Goal: Task Accomplishment & Management: Use online tool/utility

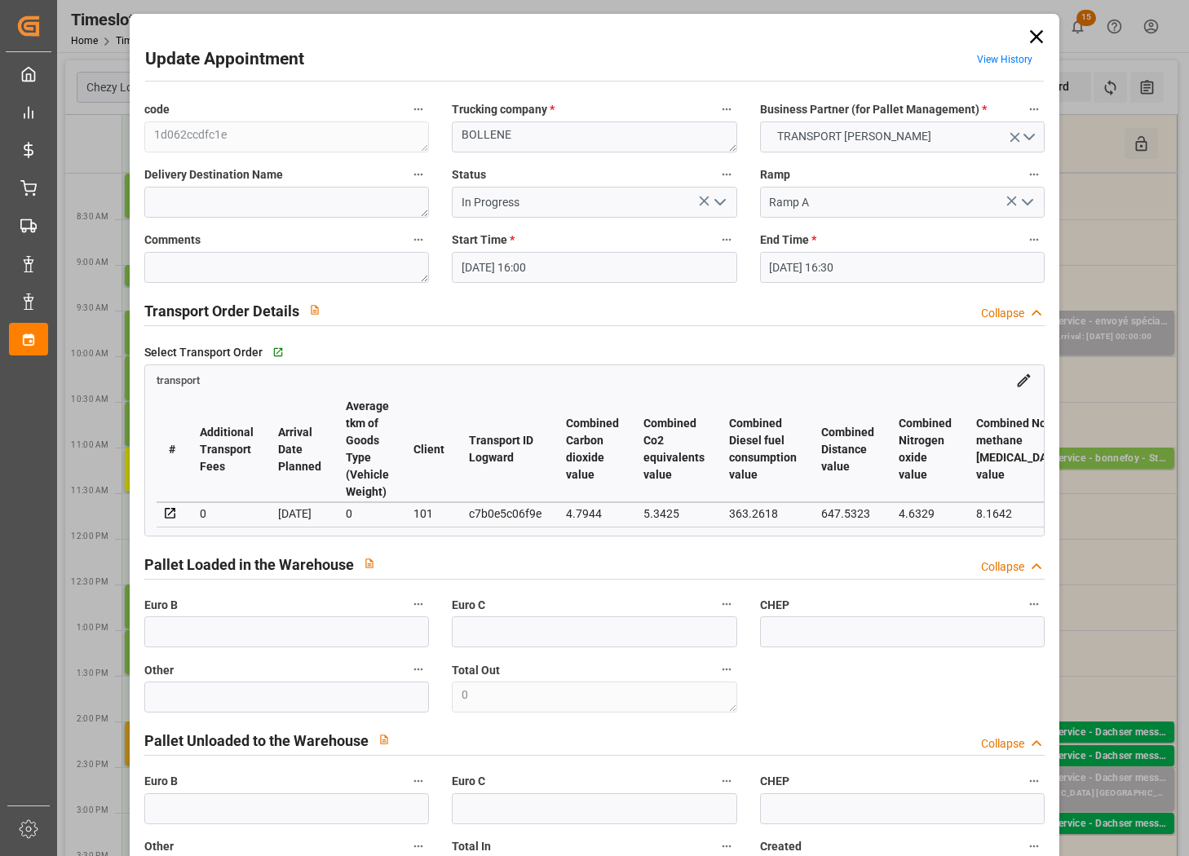
scroll to position [1223, 0]
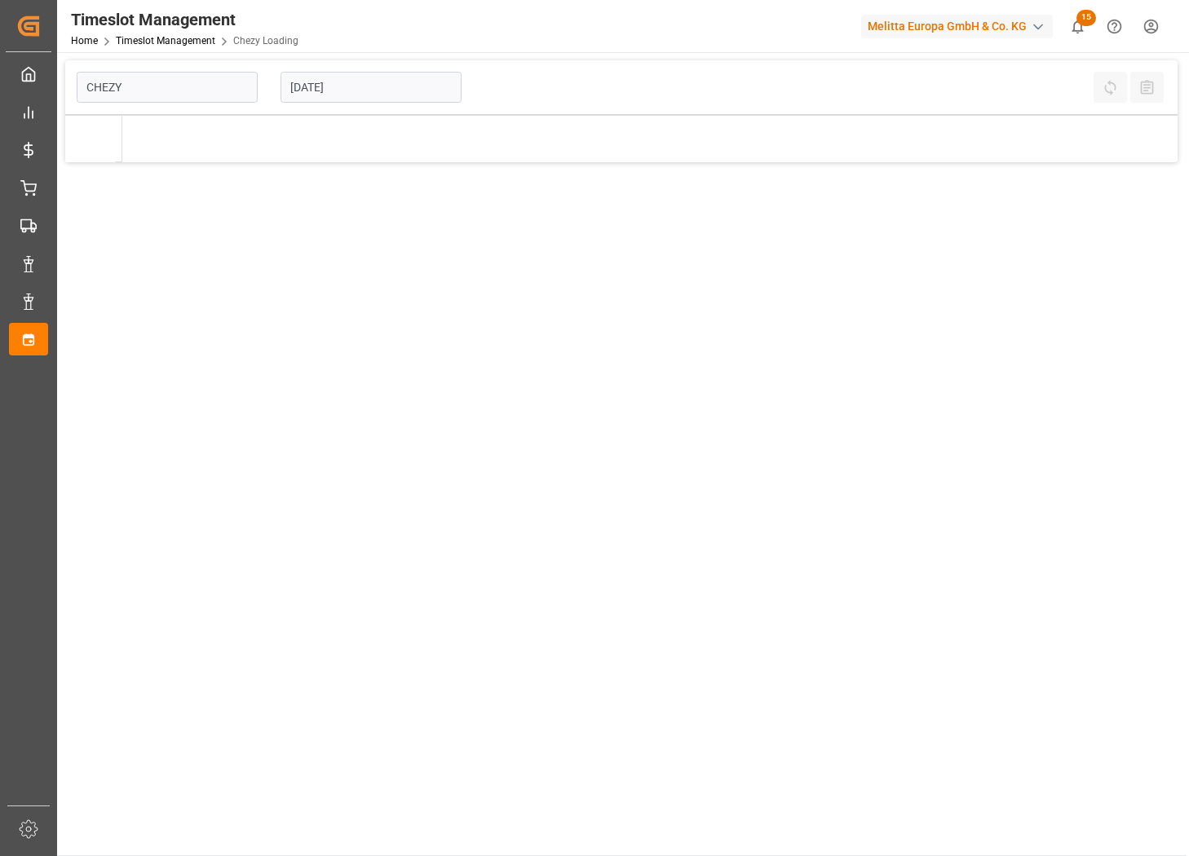
type input "Chezy Loading"
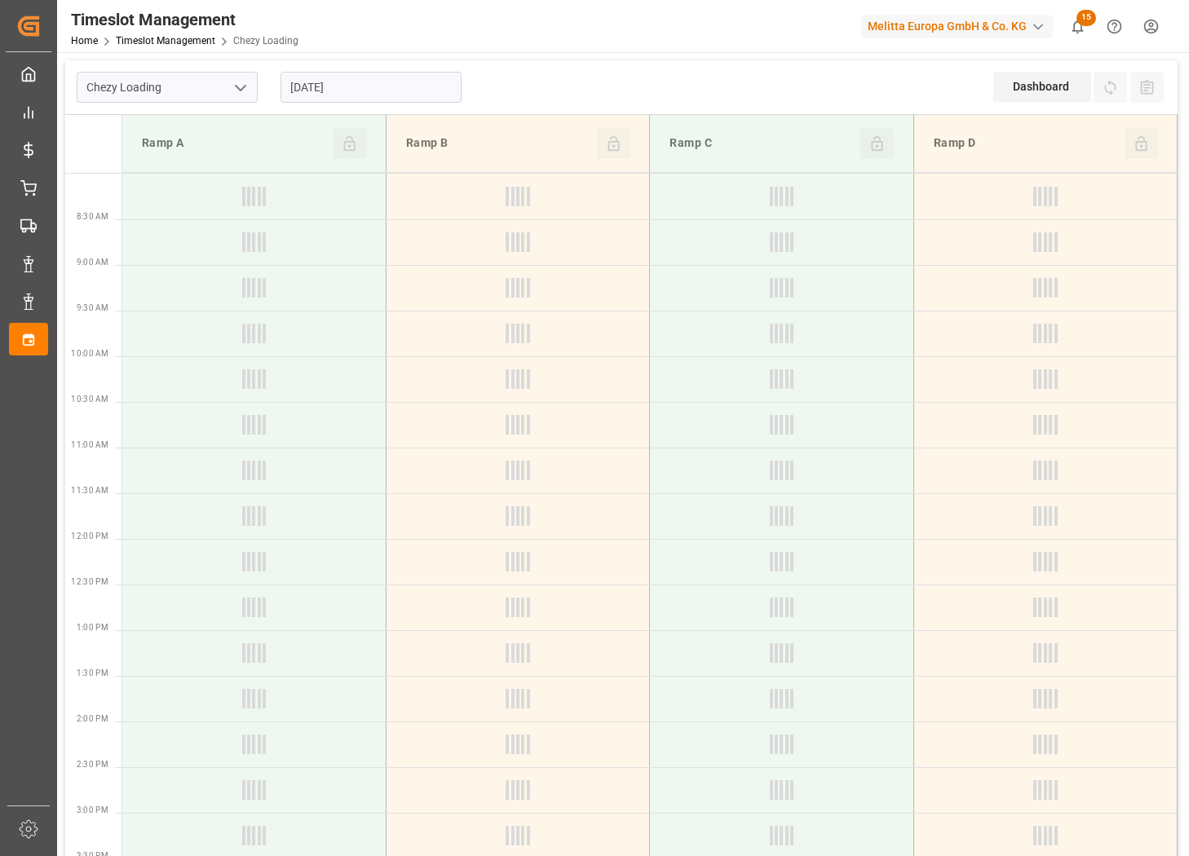
click at [345, 73] on input "[DATE]" at bounding box center [371, 87] width 181 height 31
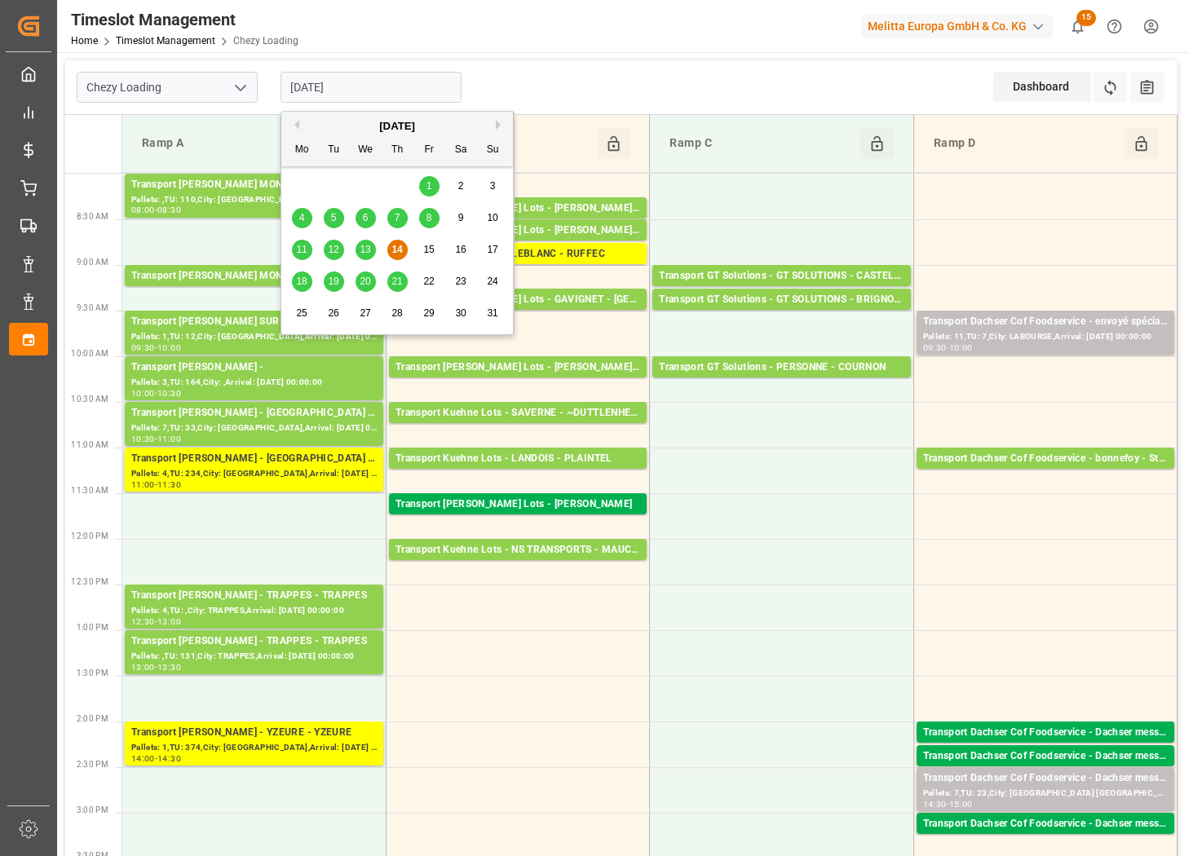
click at [362, 281] on span "20" at bounding box center [365, 281] width 11 height 11
type input "20-08-2025"
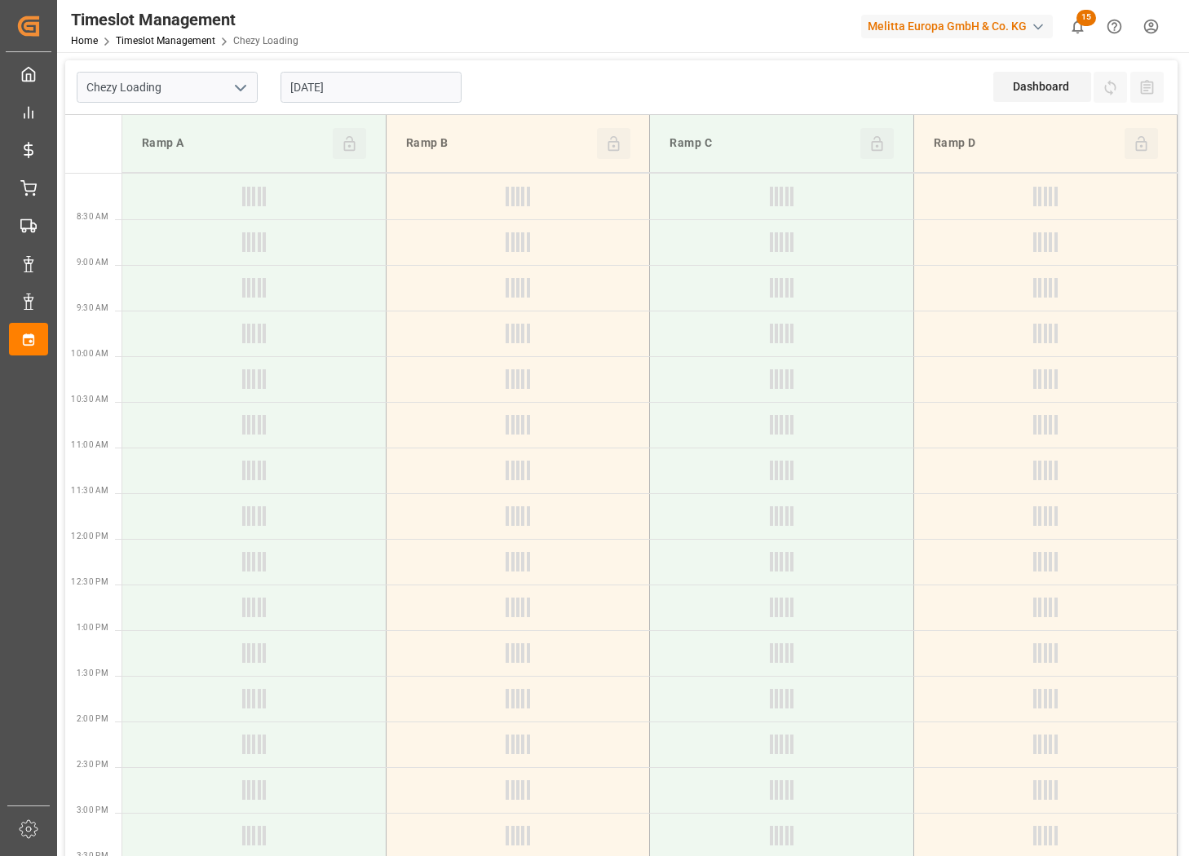
click at [245, 81] on icon "open menu" at bounding box center [241, 88] width 20 height 20
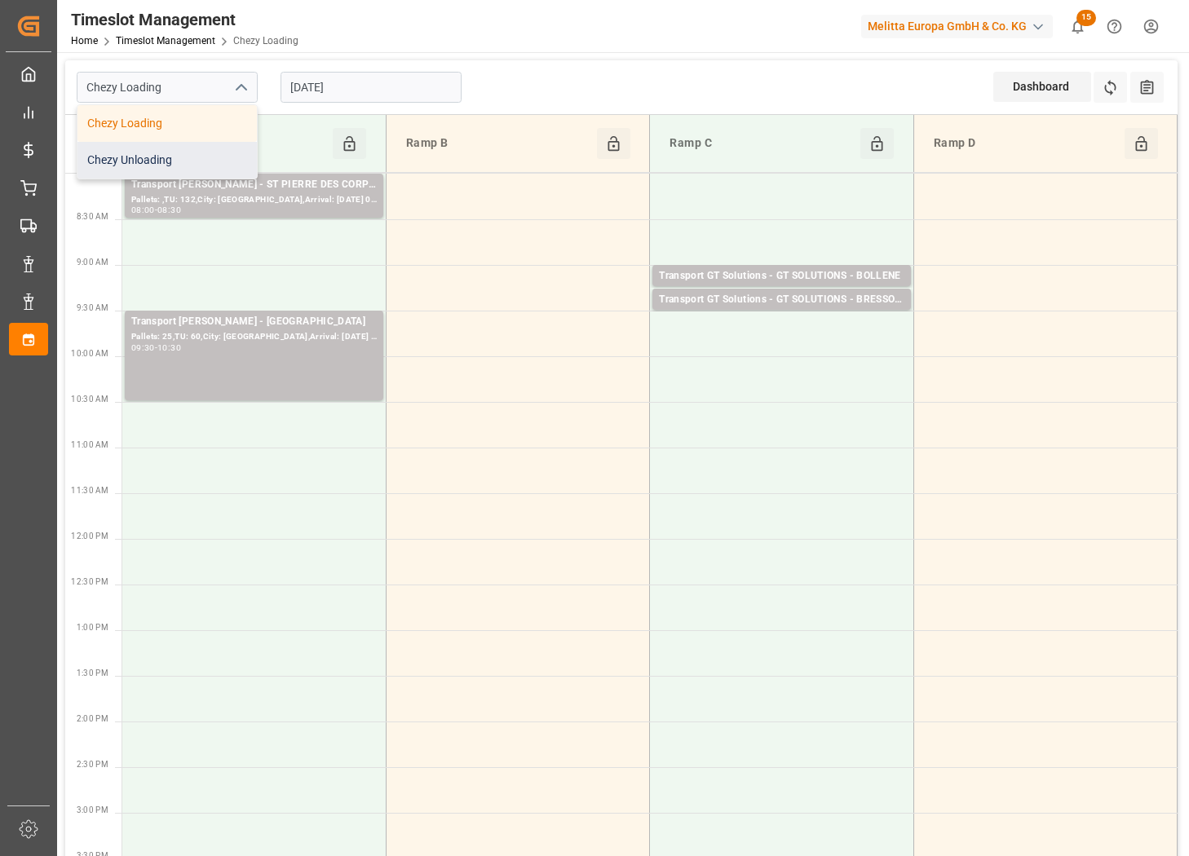
click at [202, 160] on div "Chezy Unloading" at bounding box center [166, 160] width 179 height 37
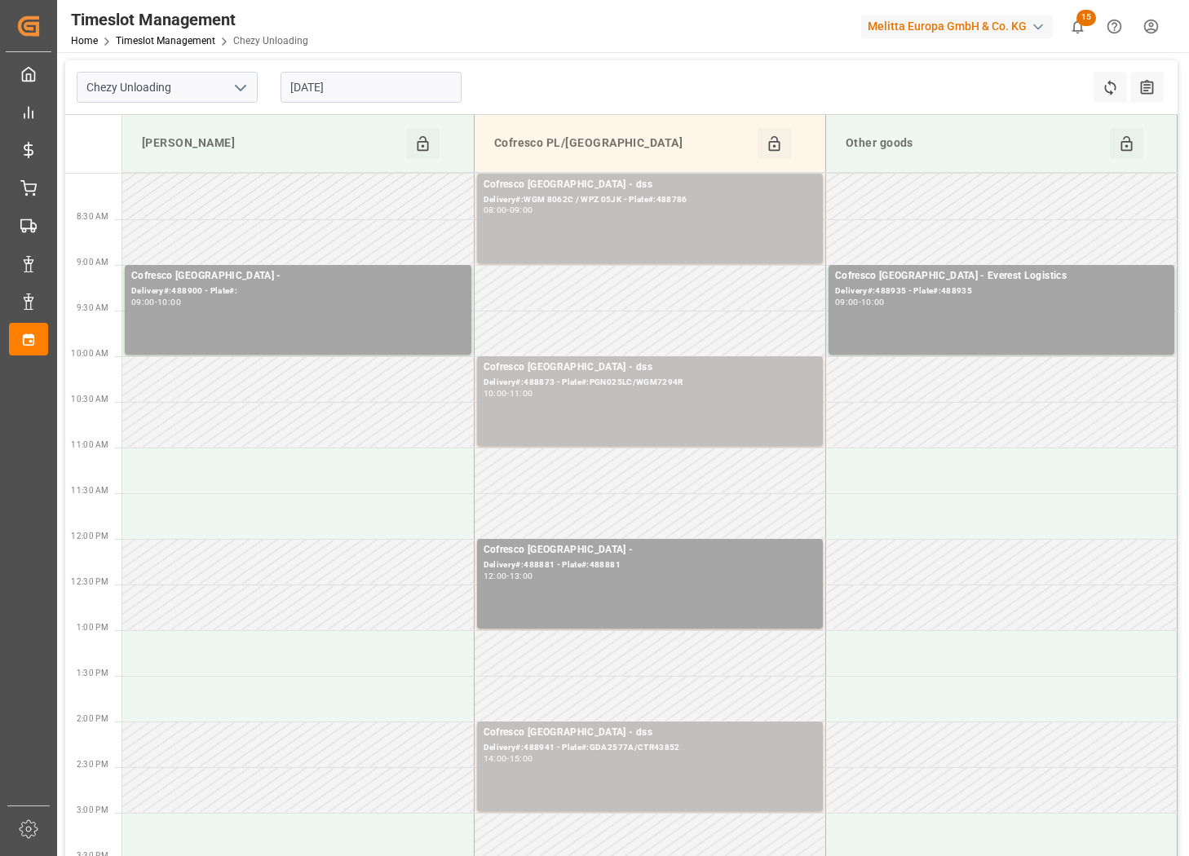
click at [243, 88] on polyline "open menu" at bounding box center [241, 88] width 10 height 5
click at [221, 113] on div "Chezy Loading" at bounding box center [166, 123] width 179 height 37
type input "Chezy Loading"
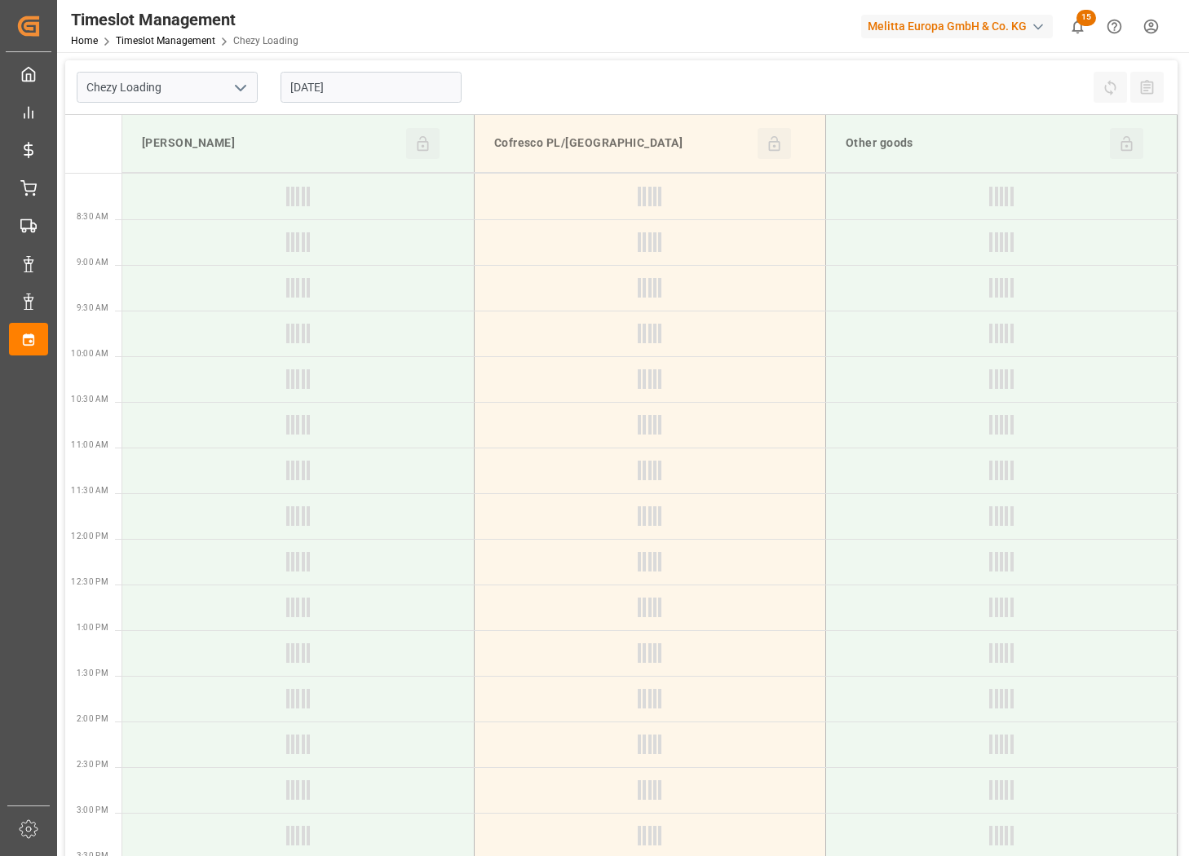
click at [342, 83] on input "20-08-2025" at bounding box center [371, 87] width 181 height 31
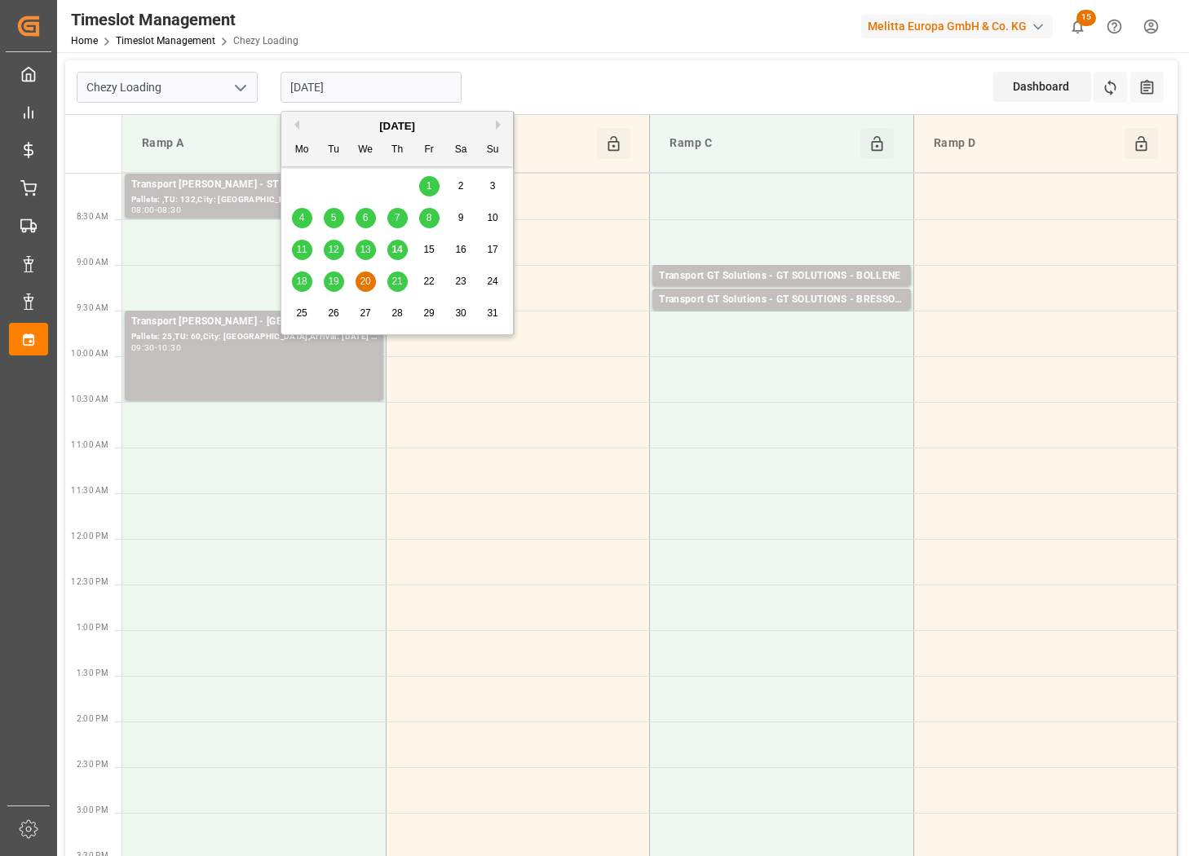
click at [408, 245] on div "11 12 13 14 15 16 17" at bounding box center [397, 250] width 223 height 32
click at [401, 250] on span "14" at bounding box center [396, 249] width 11 height 11
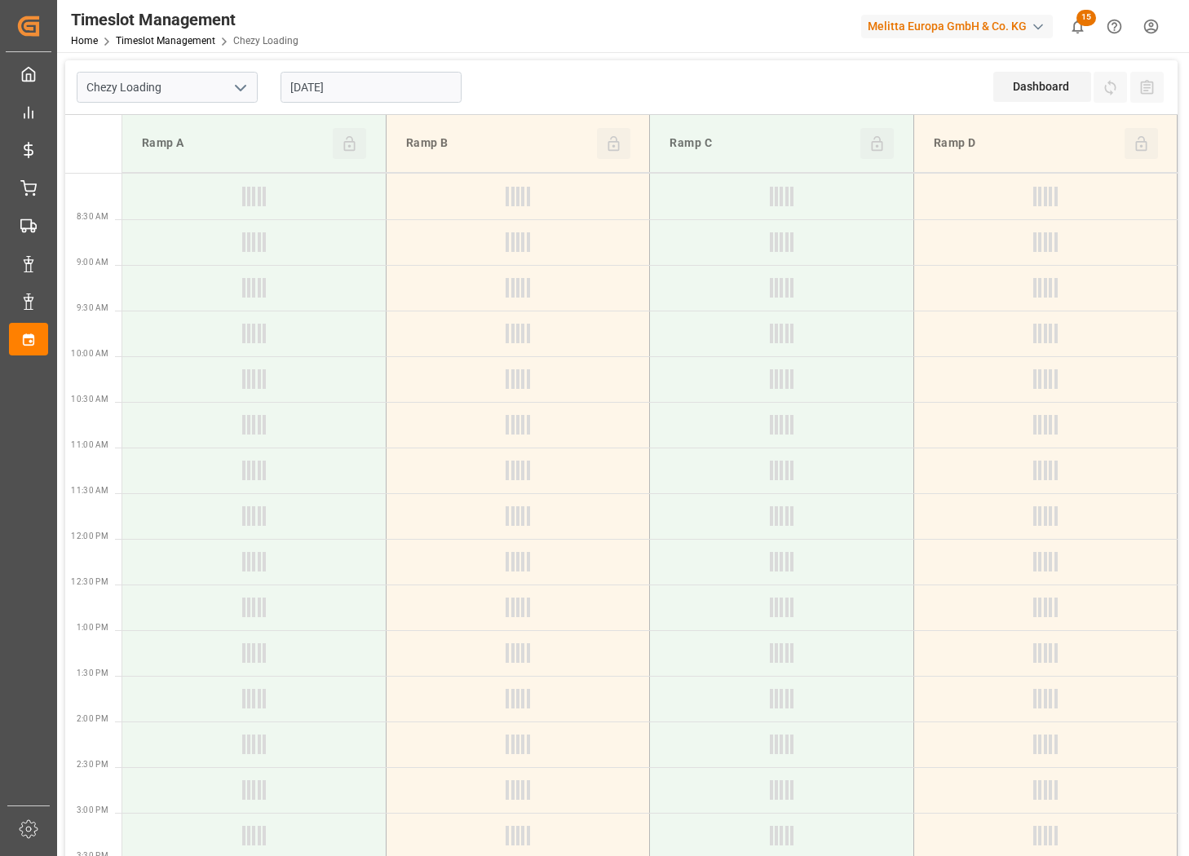
type input "[DATE]"
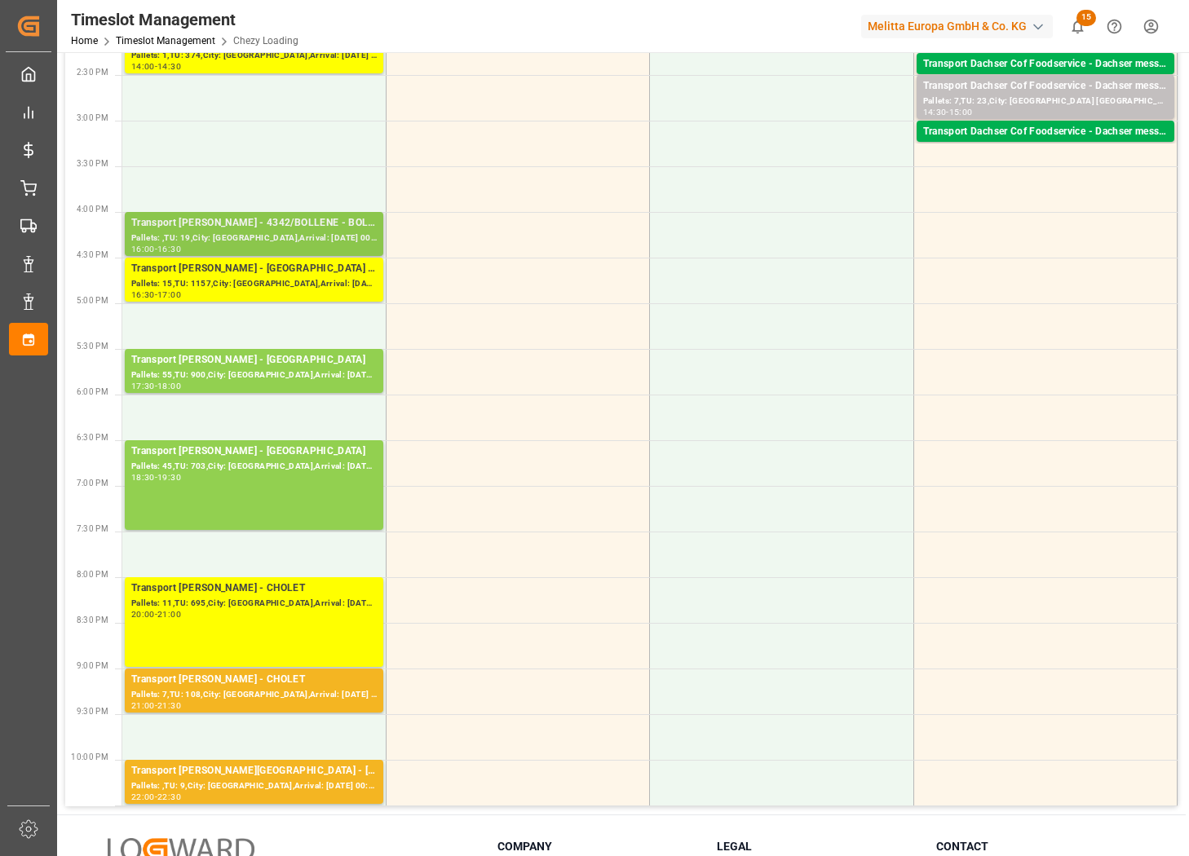
scroll to position [815, 0]
